Goal: Transaction & Acquisition: Download file/media

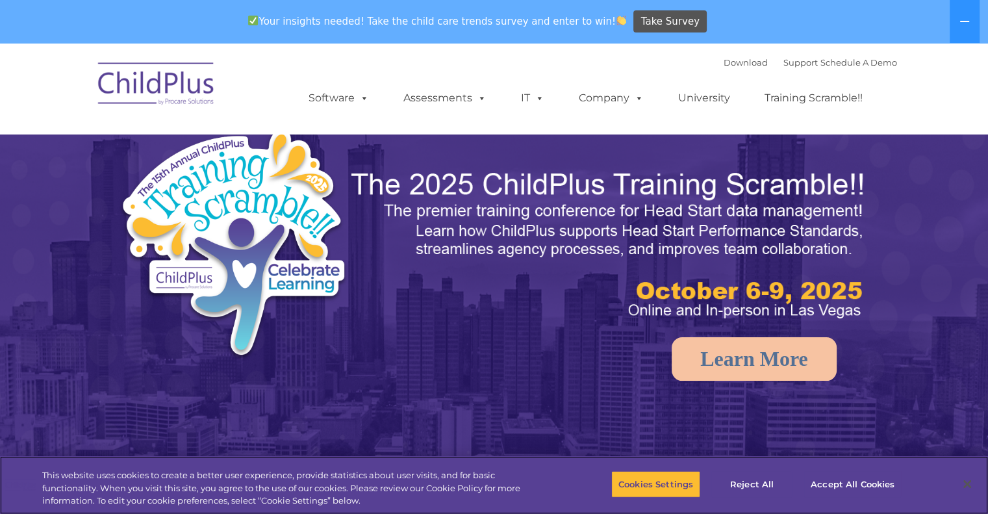
select select "MEDIUM"
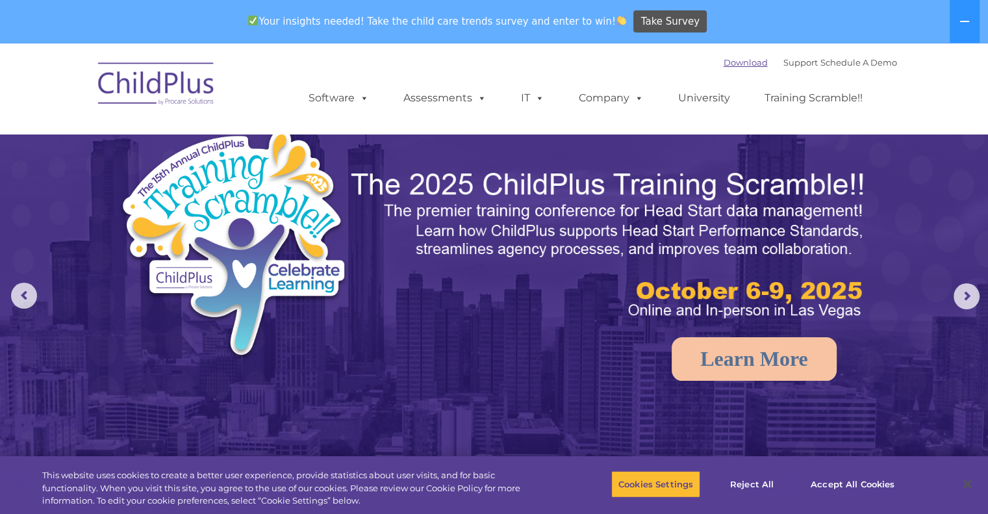
click at [724, 60] on link "Download" at bounding box center [746, 62] width 44 height 10
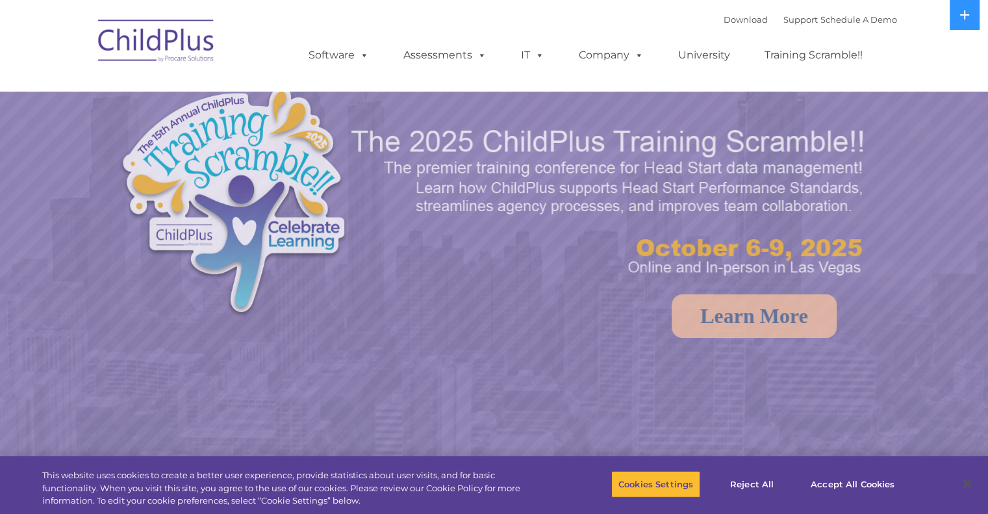
select select "MEDIUM"
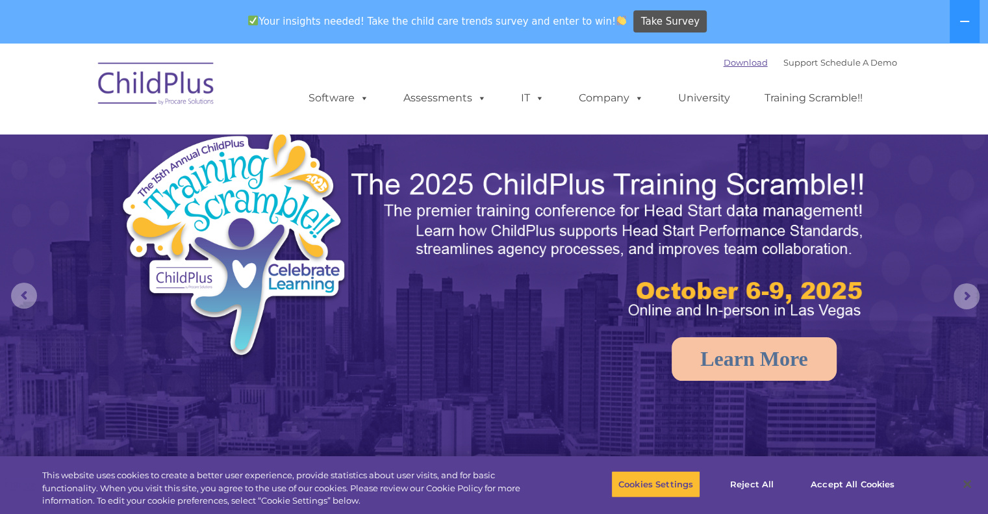
click at [724, 64] on link "Download" at bounding box center [746, 62] width 44 height 10
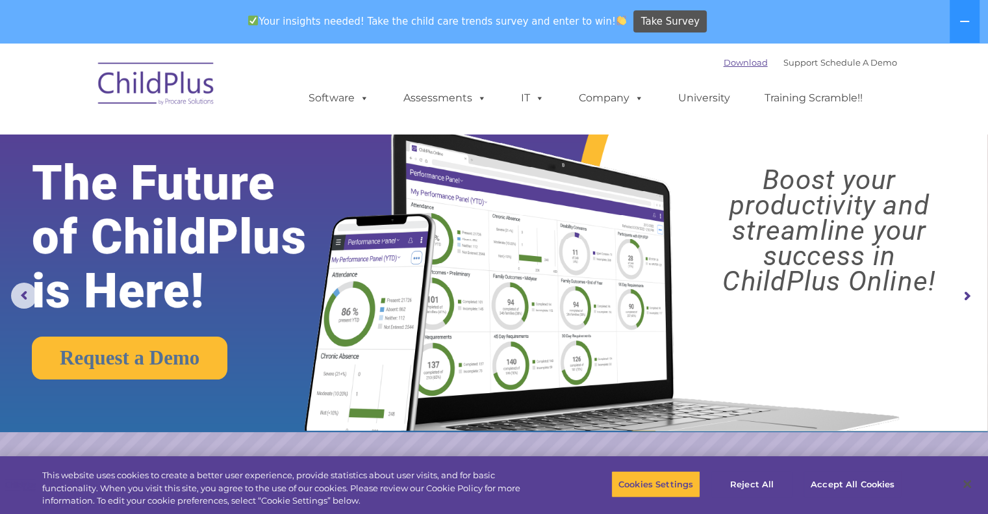
click at [724, 64] on link "Download" at bounding box center [746, 62] width 44 height 10
